Goal: Task Accomplishment & Management: Manage account settings

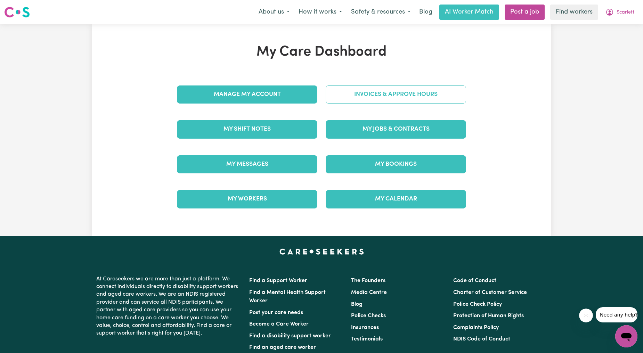
click at [372, 94] on link "Invoices & Approve Hours" at bounding box center [396, 94] width 140 height 18
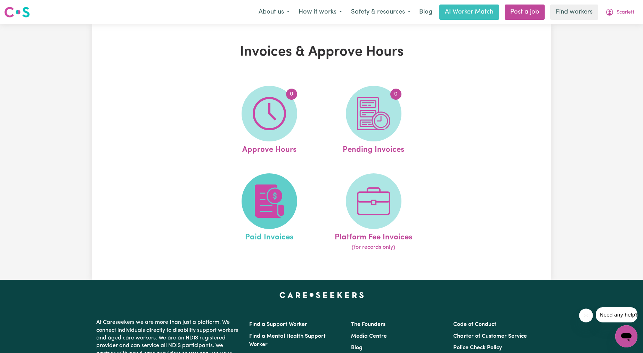
click at [270, 202] on img at bounding box center [269, 201] width 33 height 33
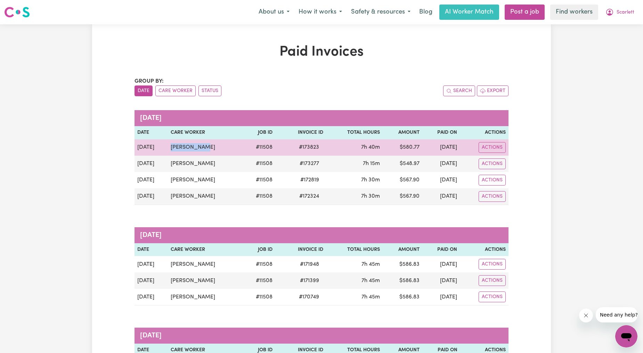
drag, startPoint x: 205, startPoint y: 148, endPoint x: 171, endPoint y: 148, distance: 34.1
click at [171, 148] on td "[PERSON_NAME]" at bounding box center [205, 147] width 74 height 16
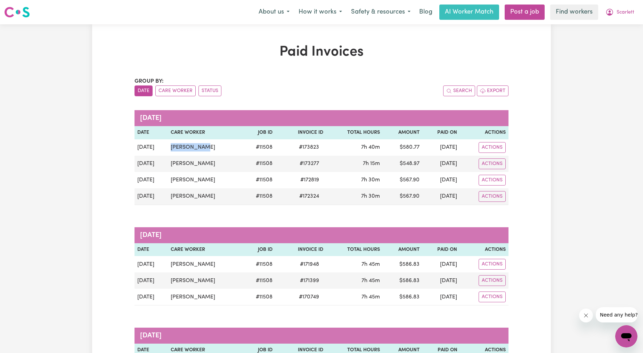
copy td "[PERSON_NAME]"
click at [621, 7] on button "Scarlett" at bounding box center [620, 12] width 38 height 15
click at [612, 36] on link "Logout" at bounding box center [611, 39] width 55 height 13
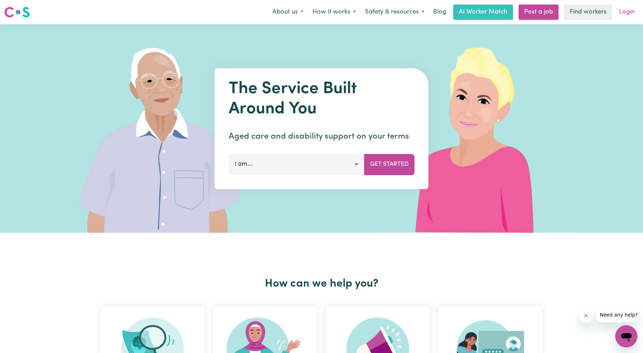
click at [615, 12] on link "Login" at bounding box center [627, 12] width 24 height 15
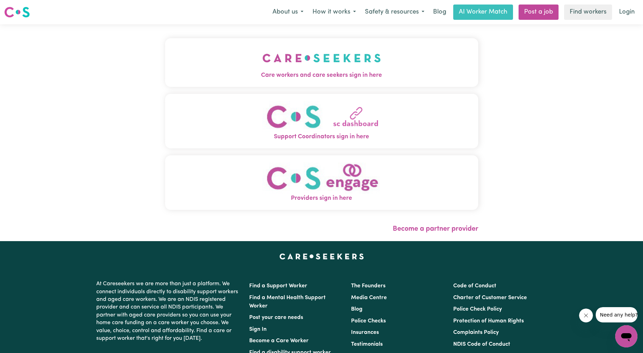
click at [165, 87] on div "Care workers and care seekers sign in here Support Coordinators sign in here Pr…" at bounding box center [321, 127] width 313 height 179
click at [387, 85] on button "Care workers and care seekers sign in here" at bounding box center [321, 62] width 313 height 49
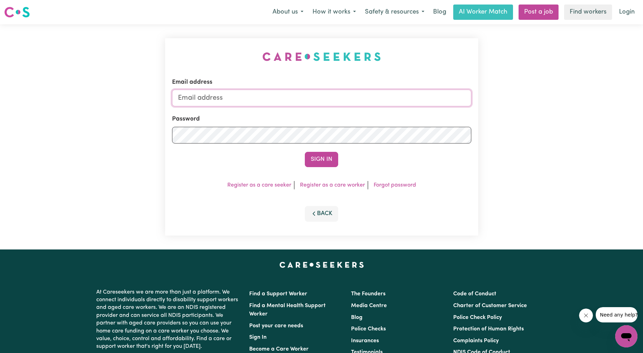
drag, startPoint x: 363, startPoint y: 96, endPoint x: 359, endPoint y: 96, distance: 4.5
click at [363, 96] on input "Email address" at bounding box center [321, 98] width 299 height 17
drag, startPoint x: 212, startPoint y: 98, endPoint x: 364, endPoint y: 109, distance: 152.6
click at [362, 111] on form "Email address [EMAIL_ADDRESS][PERSON_NAME][DOMAIN_NAME] Password Sign In" at bounding box center [321, 122] width 299 height 89
type input "[EMAIL_ADDRESS][DOMAIN_NAME]"
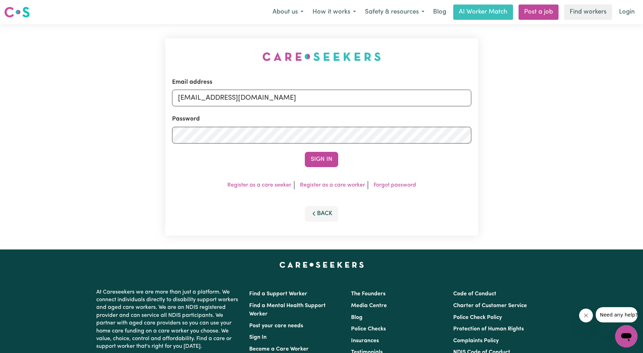
click at [335, 147] on form "Email address [EMAIL_ADDRESS][DOMAIN_NAME] Password Sign In" at bounding box center [321, 122] width 299 height 89
click at [332, 153] on button "Sign In" at bounding box center [321, 159] width 33 height 15
